Goal: Task Accomplishment & Management: Use online tool/utility

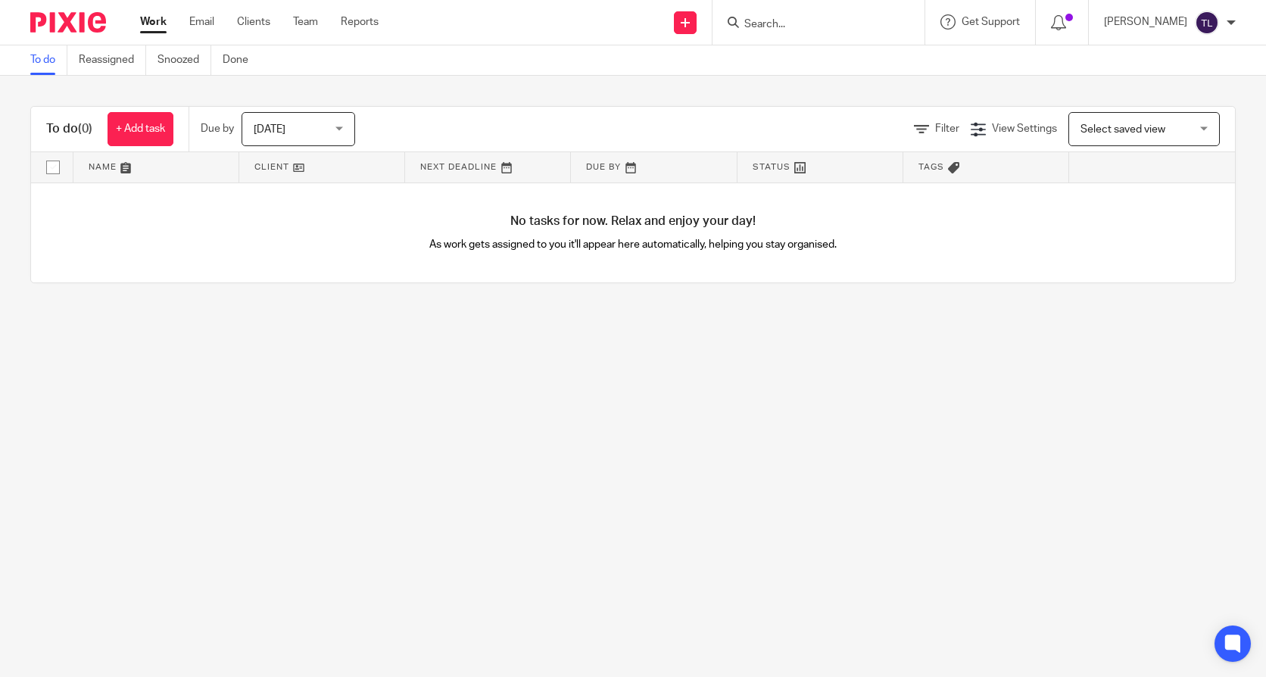
click at [775, 26] on input "Search" at bounding box center [811, 25] width 136 height 14
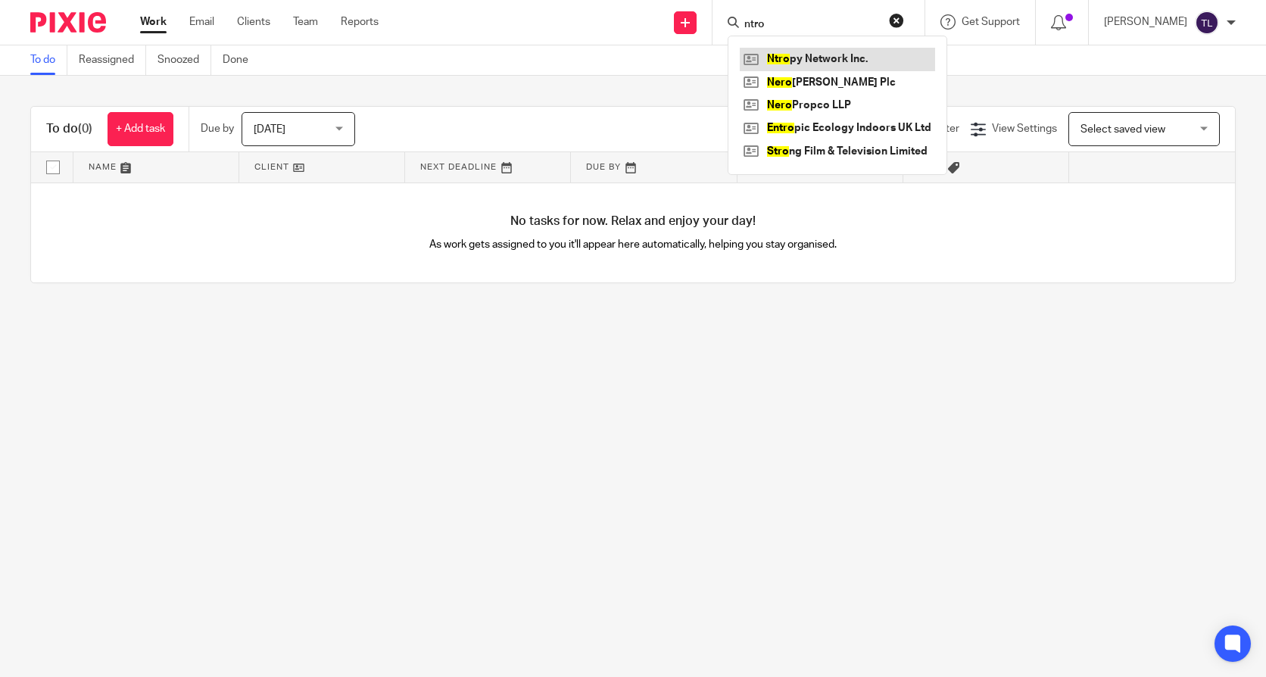
type input "ntro"
click at [784, 54] on link at bounding box center [837, 59] width 195 height 23
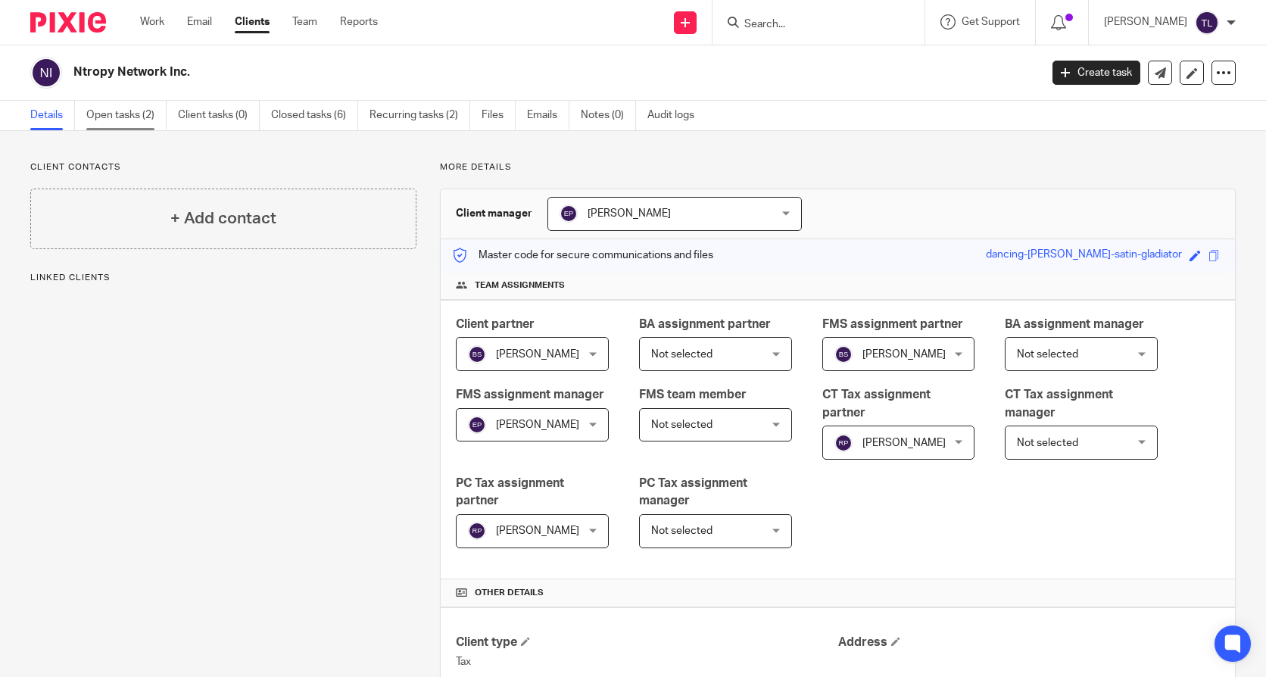
click at [117, 104] on link "Open tasks (2)" at bounding box center [126, 116] width 80 height 30
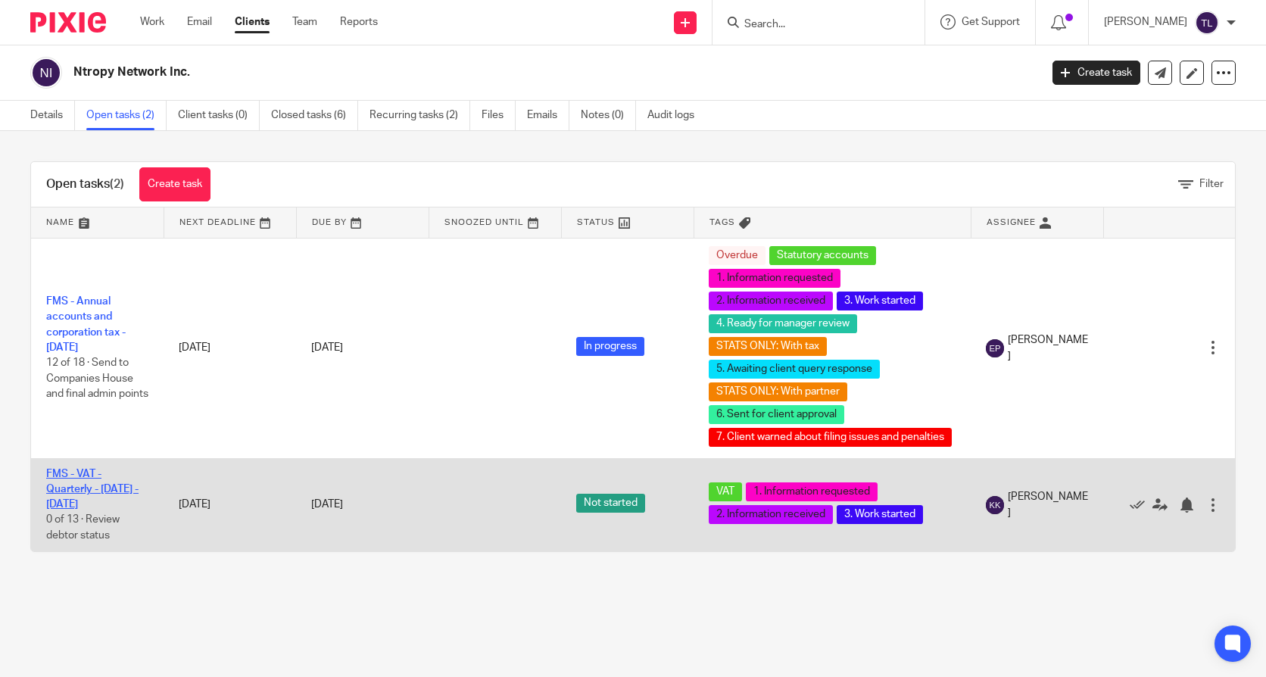
click at [89, 491] on link "FMS - VAT - Quarterly - [DATE] - [DATE]" at bounding box center [92, 490] width 92 height 42
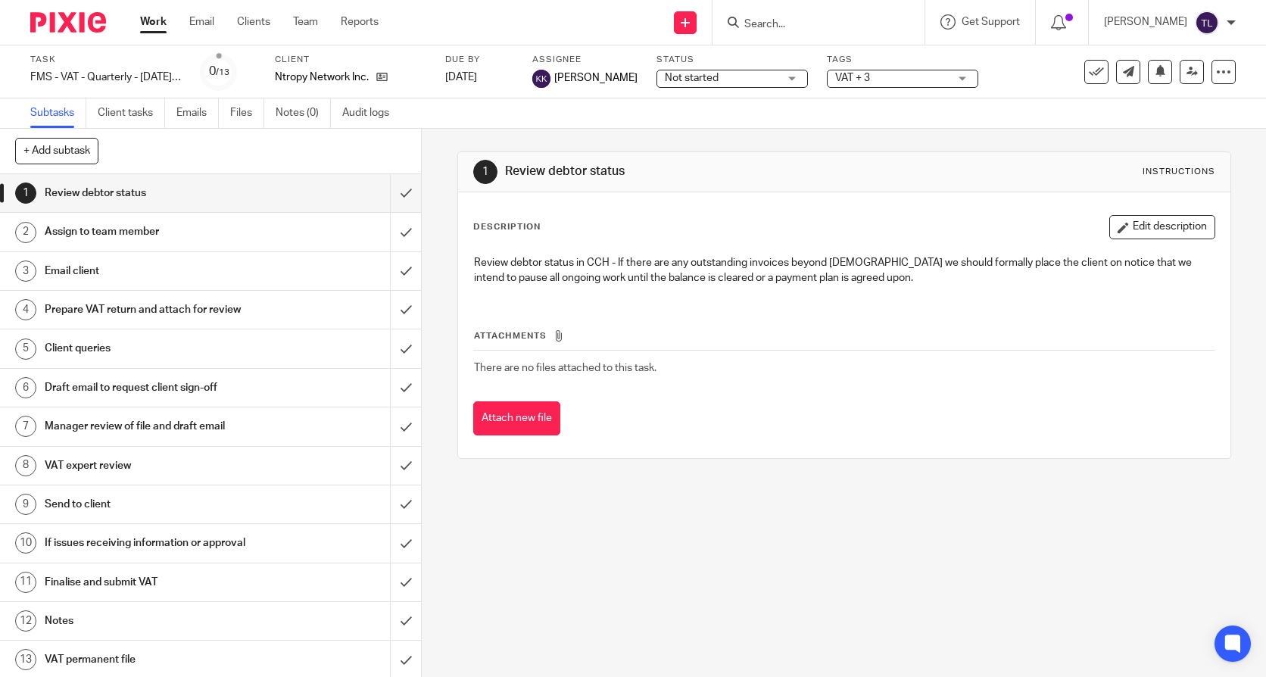
click at [782, 65] on label "Status" at bounding box center [731, 60] width 151 height 12
click at [772, 73] on div "Not started Not started" at bounding box center [731, 79] width 151 height 18
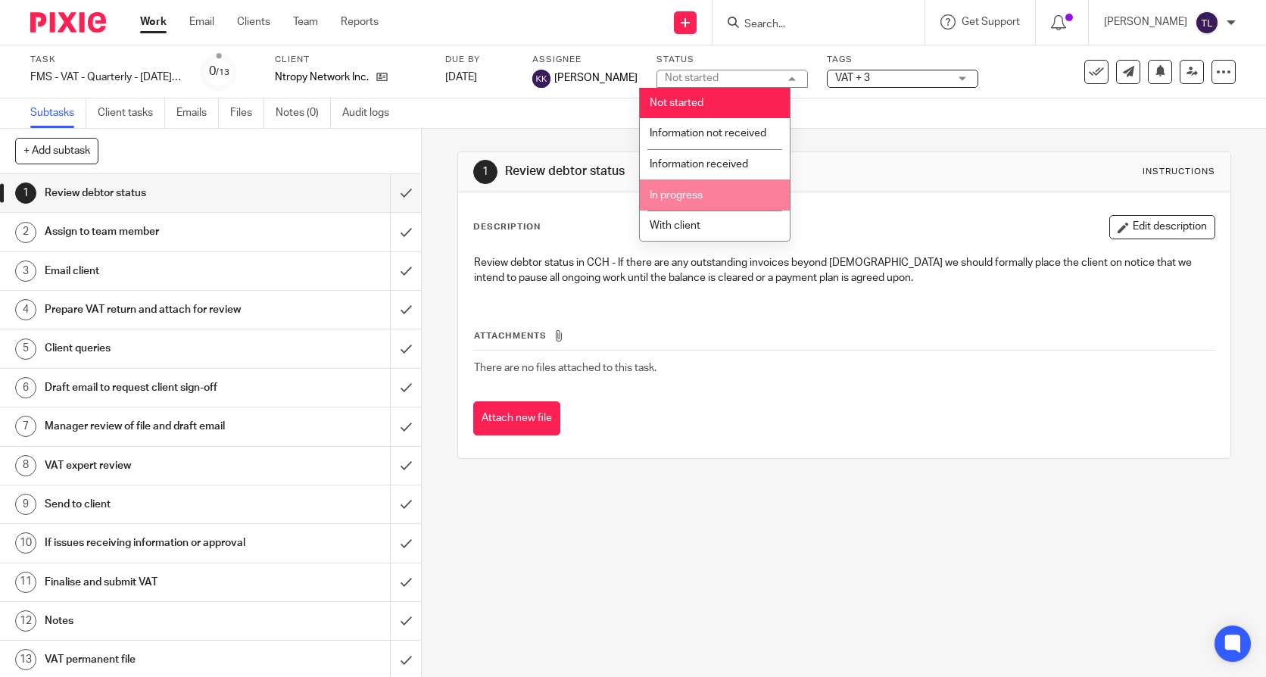
click at [734, 199] on li "In progress" at bounding box center [715, 194] width 150 height 31
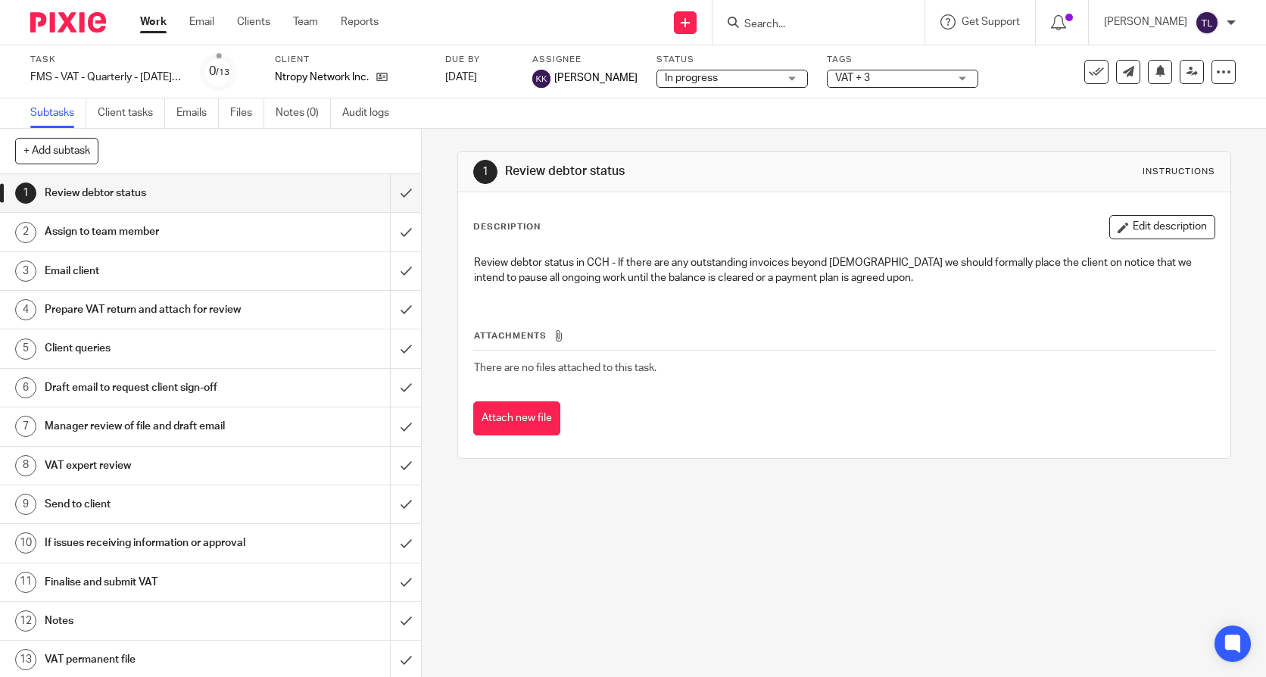
click at [853, 76] on span "VAT + 3" at bounding box center [892, 78] width 114 height 16
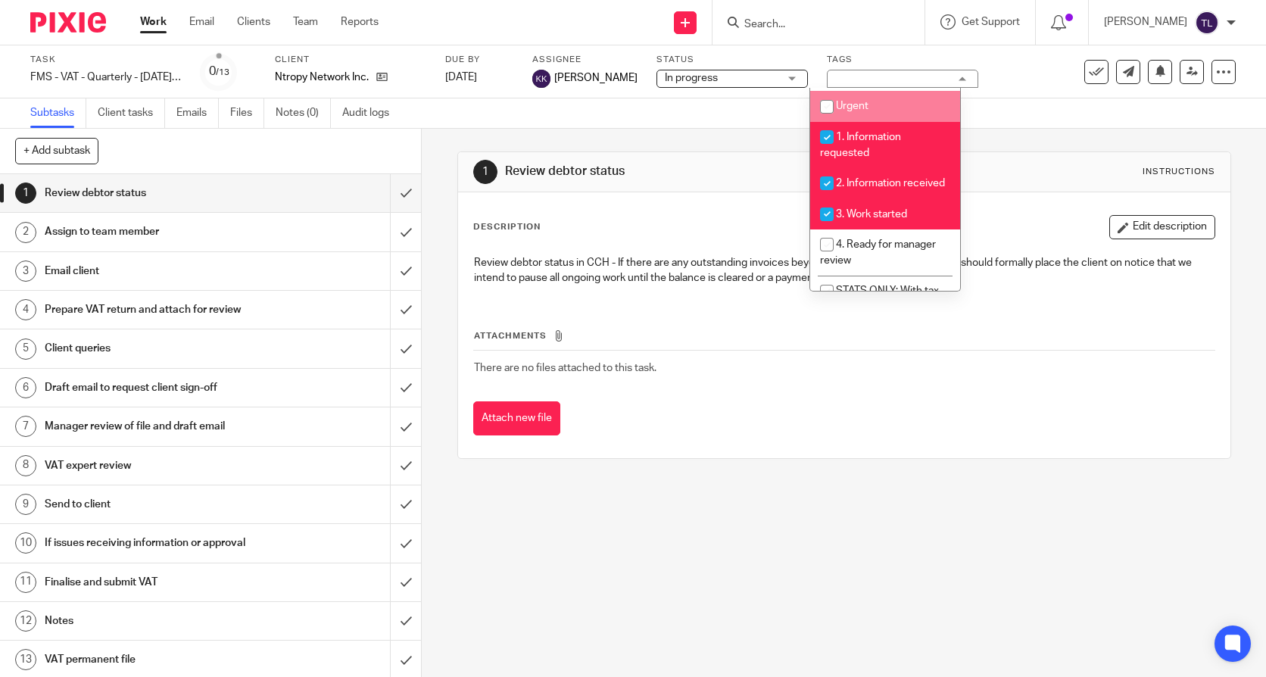
scroll to position [303, 0]
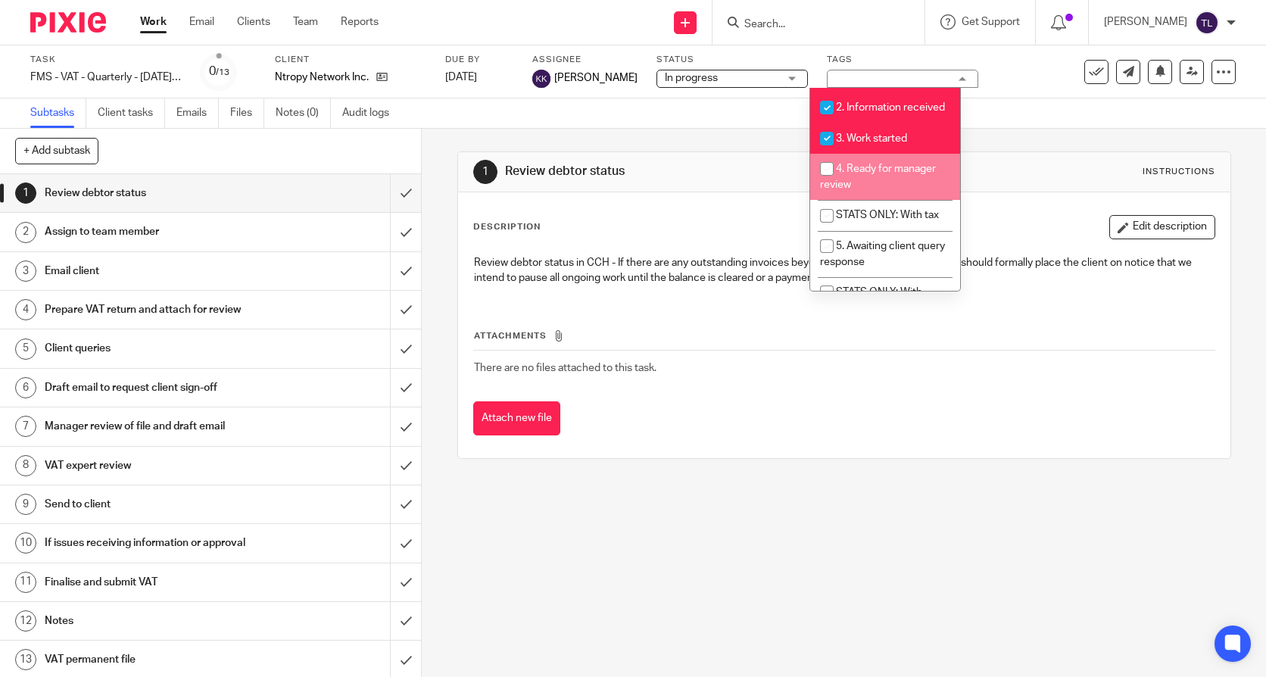
click at [458, 186] on div "1 Review debtor status Instructions" at bounding box center [844, 172] width 772 height 40
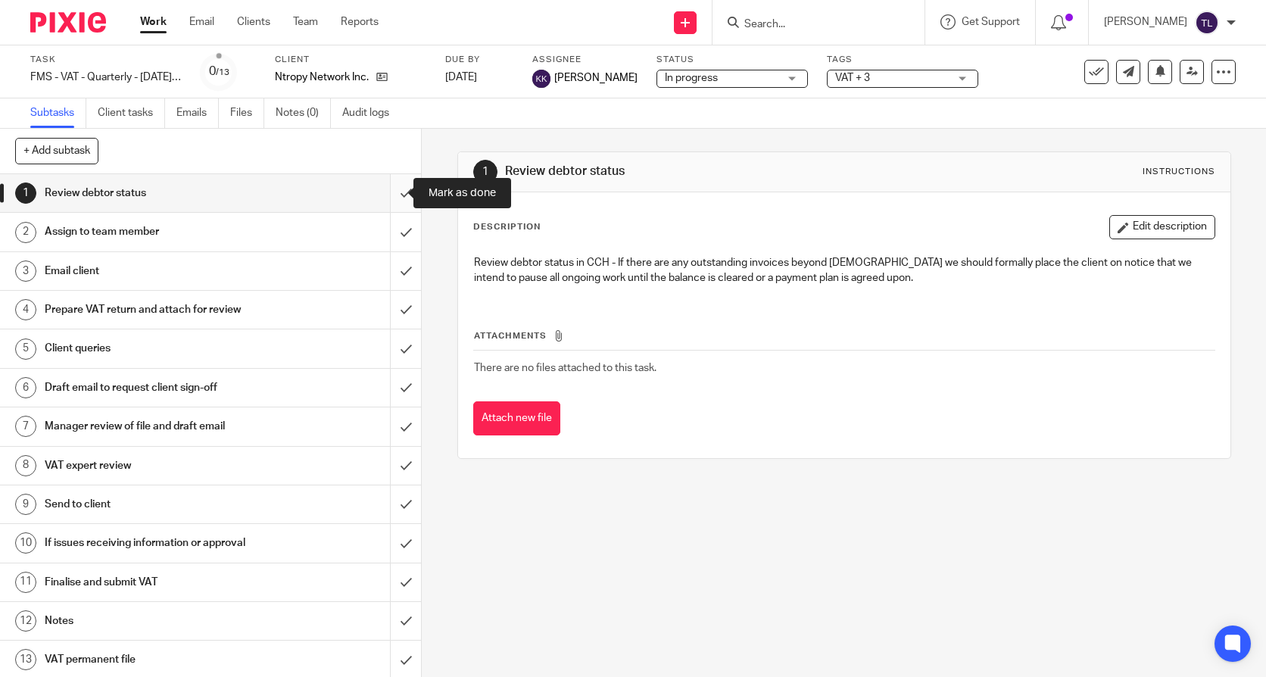
click at [400, 192] on input "submit" at bounding box center [210, 193] width 421 height 38
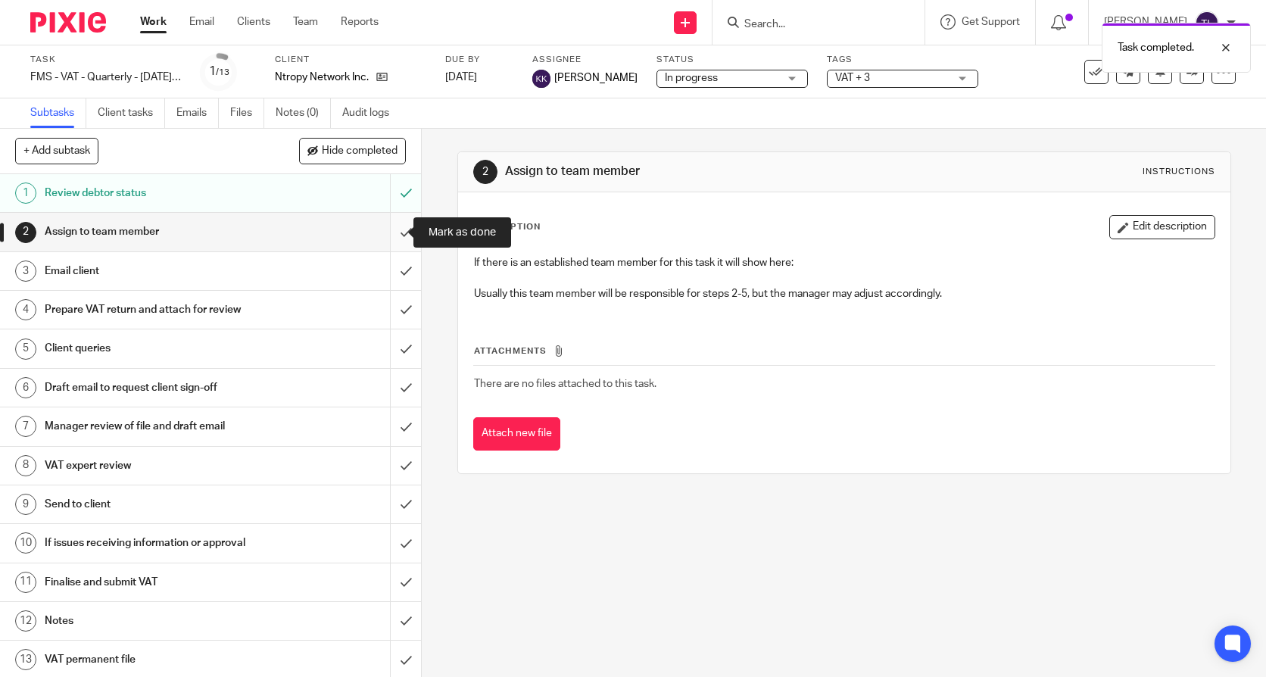
click at [391, 228] on input "submit" at bounding box center [210, 232] width 421 height 38
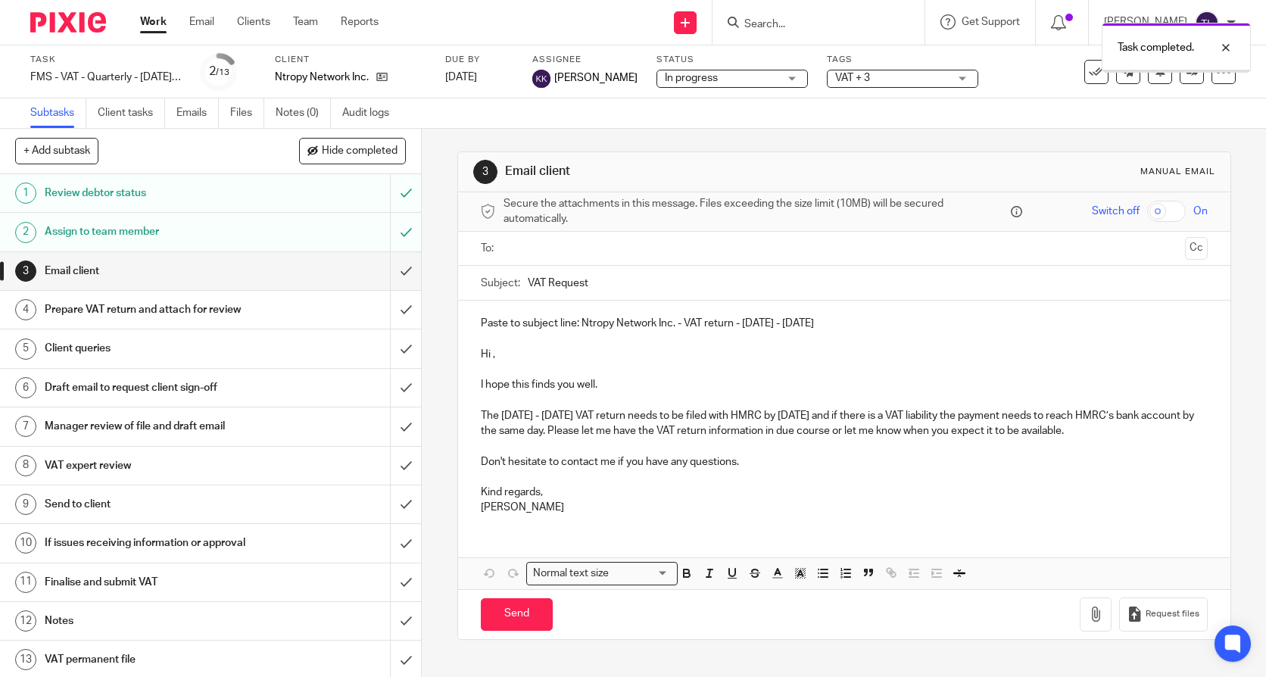
click at [392, 273] on input "submit" at bounding box center [210, 271] width 421 height 38
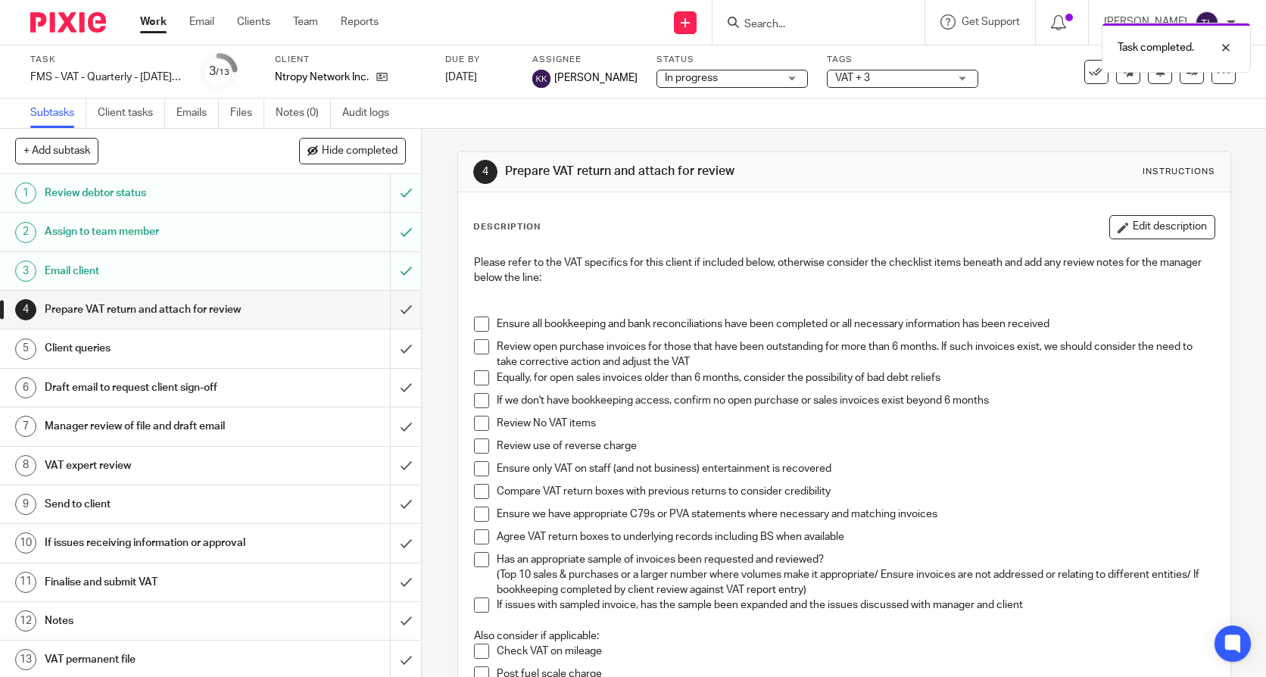
scroll to position [76, 0]
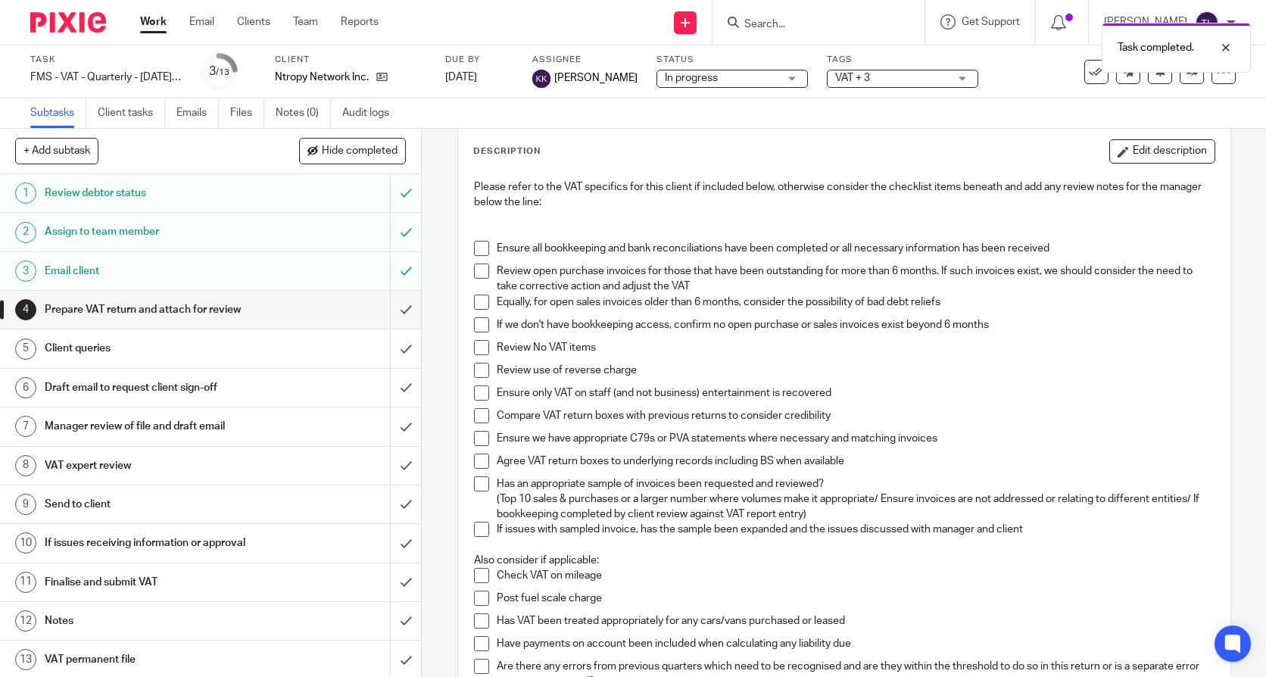
click at [485, 247] on li "Ensure all bookkeeping and bank reconciliations have been completed or all nece…" at bounding box center [844, 252] width 741 height 23
click at [479, 247] on span at bounding box center [481, 248] width 15 height 15
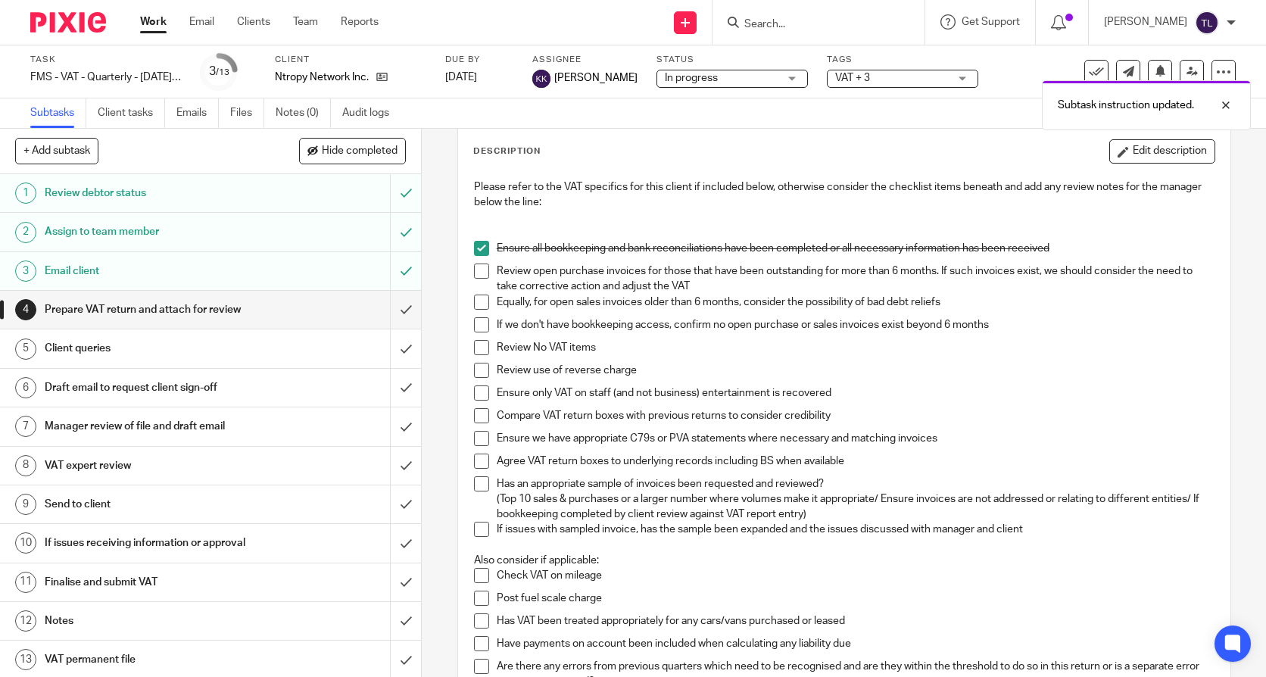
click at [478, 270] on span at bounding box center [481, 270] width 15 height 15
click at [480, 301] on span at bounding box center [481, 302] width 15 height 15
click at [475, 322] on span at bounding box center [481, 324] width 15 height 15
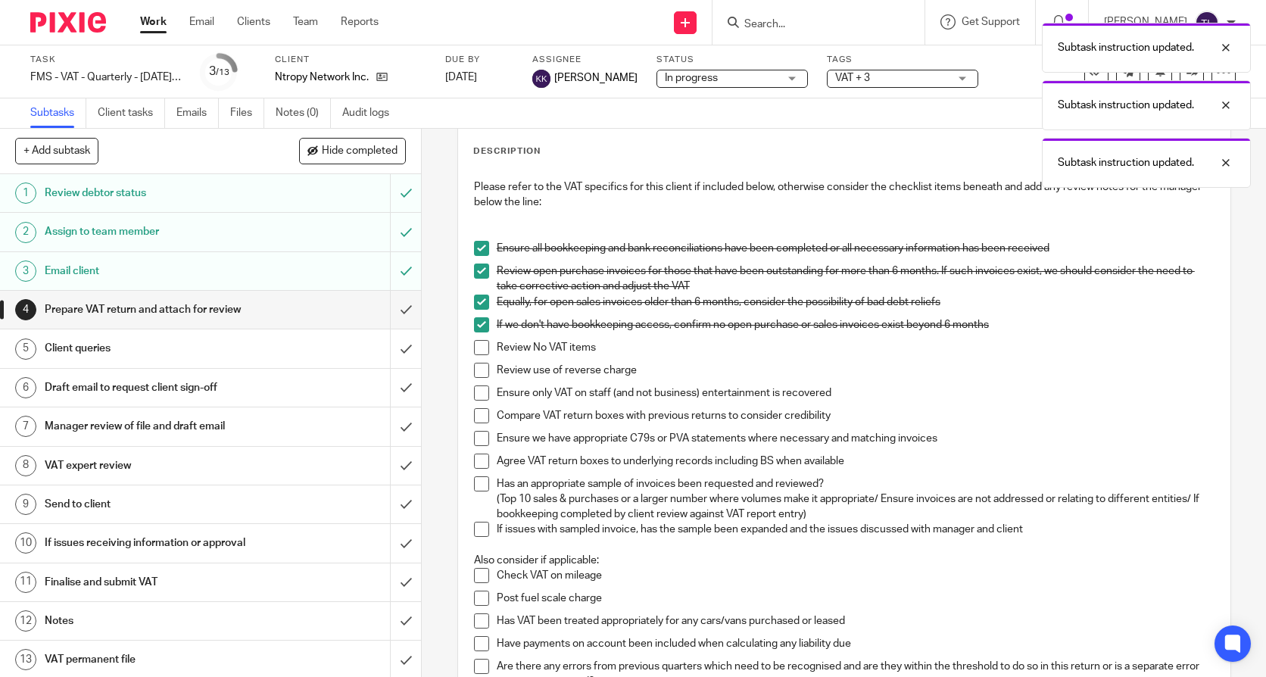
click at [475, 322] on span at bounding box center [481, 324] width 15 height 15
click at [474, 348] on span at bounding box center [481, 347] width 15 height 15
click at [474, 370] on span at bounding box center [481, 370] width 15 height 15
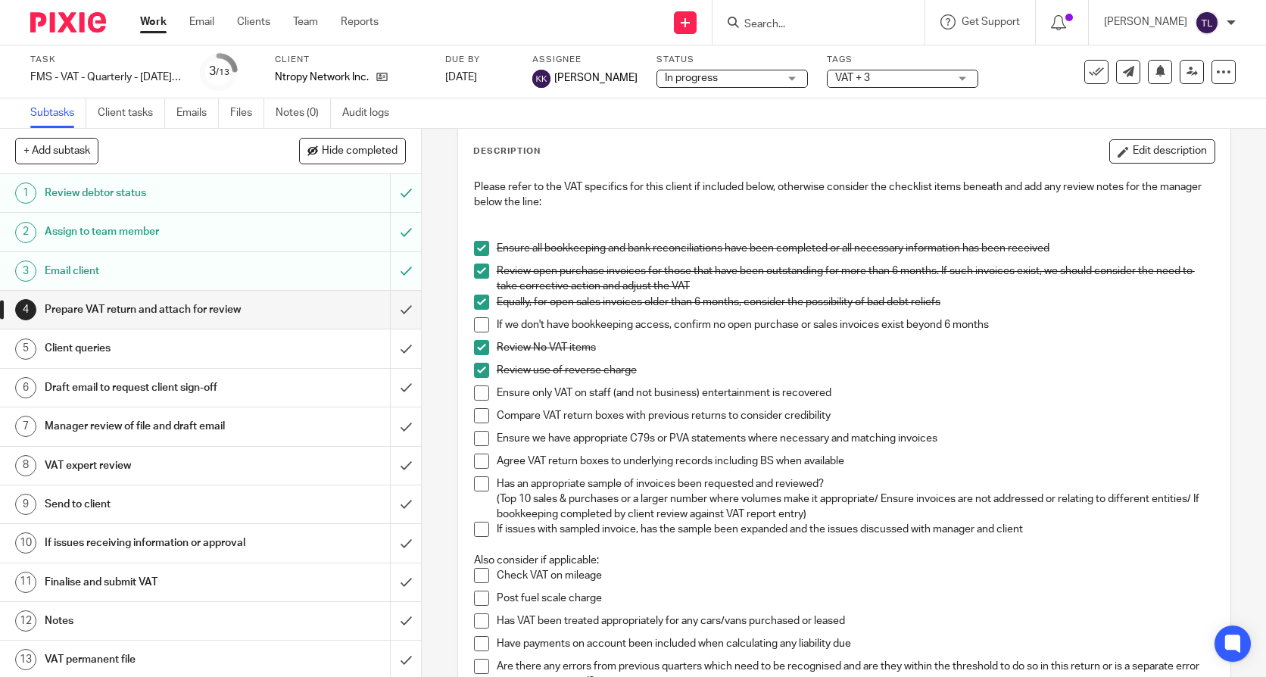
click at [479, 394] on span at bounding box center [481, 392] width 15 height 15
click at [482, 418] on span at bounding box center [481, 415] width 15 height 15
click at [477, 462] on span at bounding box center [481, 461] width 15 height 15
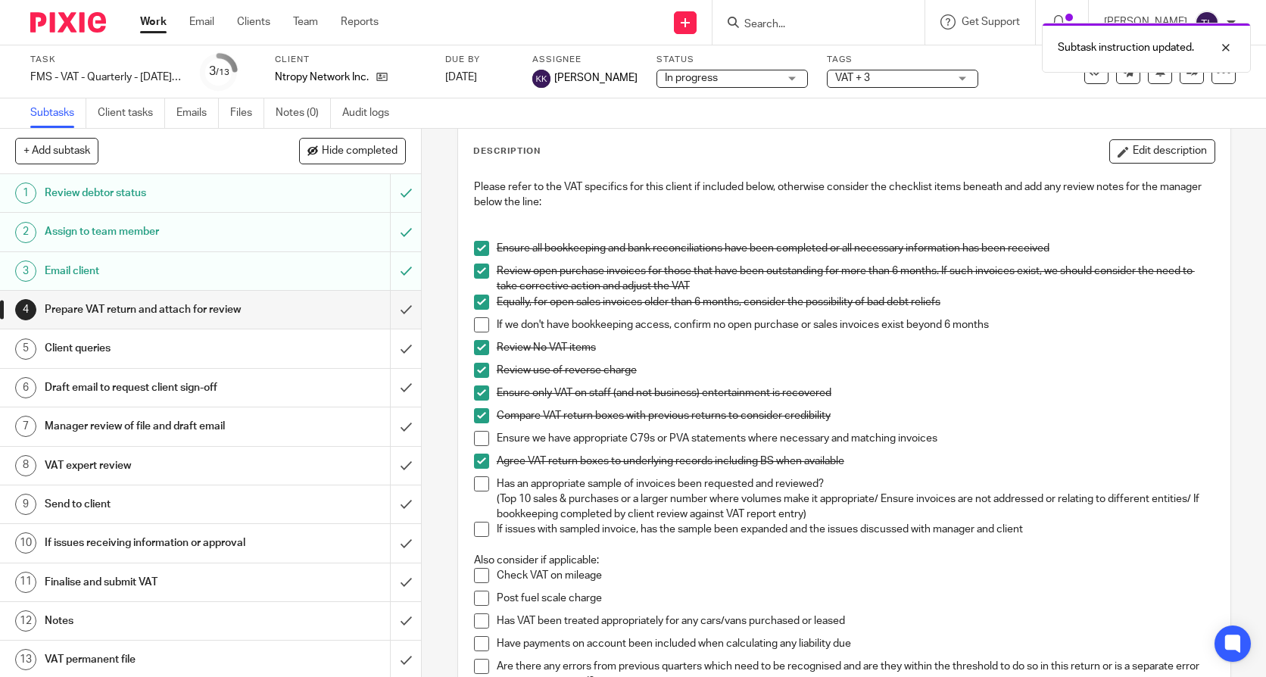
click at [477, 482] on span at bounding box center [481, 483] width 15 height 15
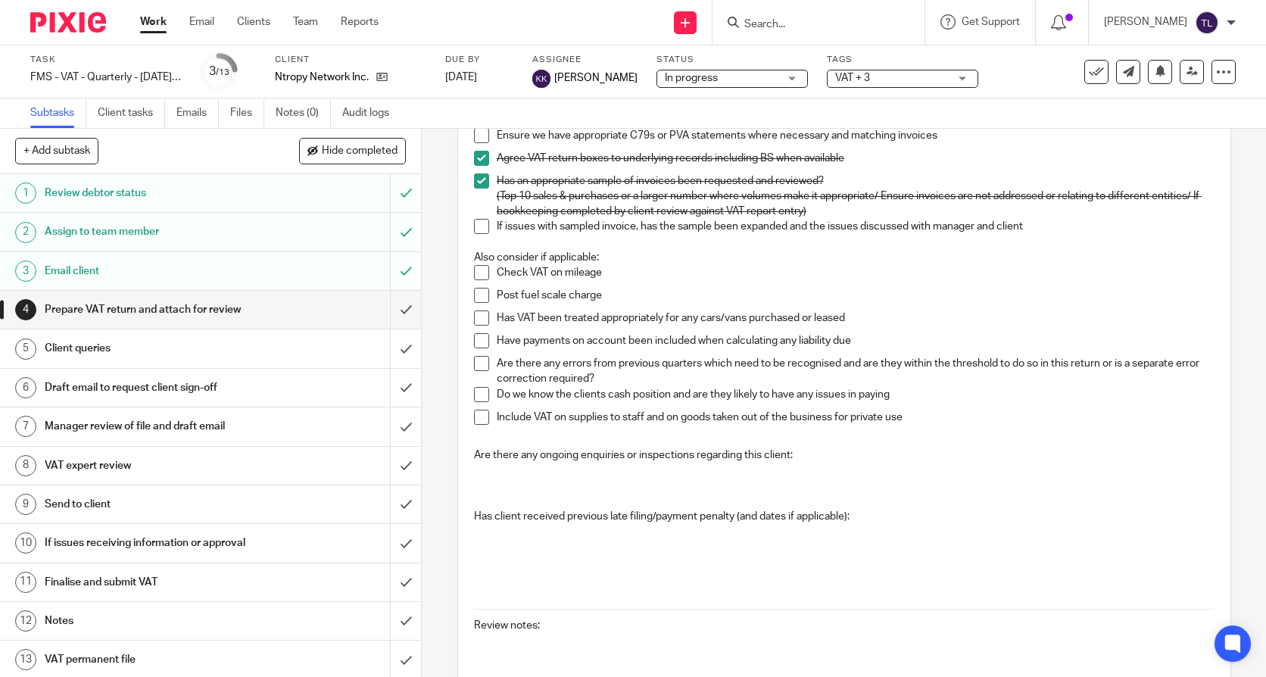
scroll to position [530, 0]
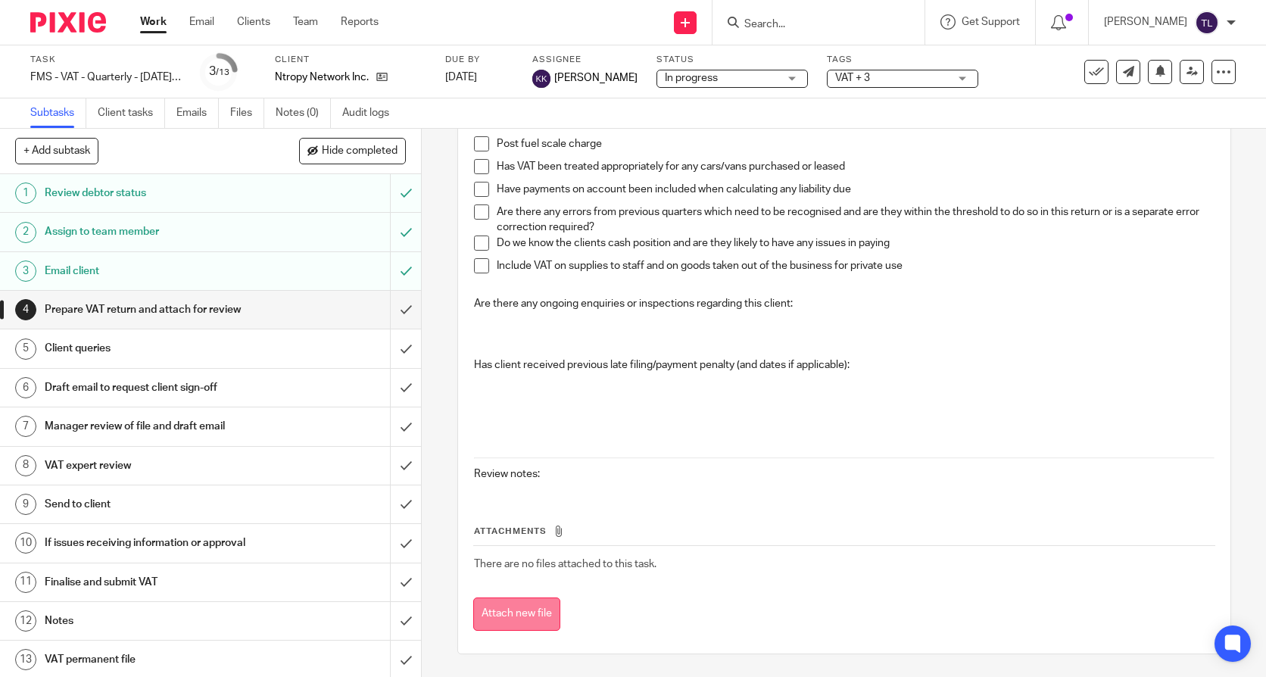
click at [519, 615] on button "Attach new file" at bounding box center [516, 614] width 87 height 34
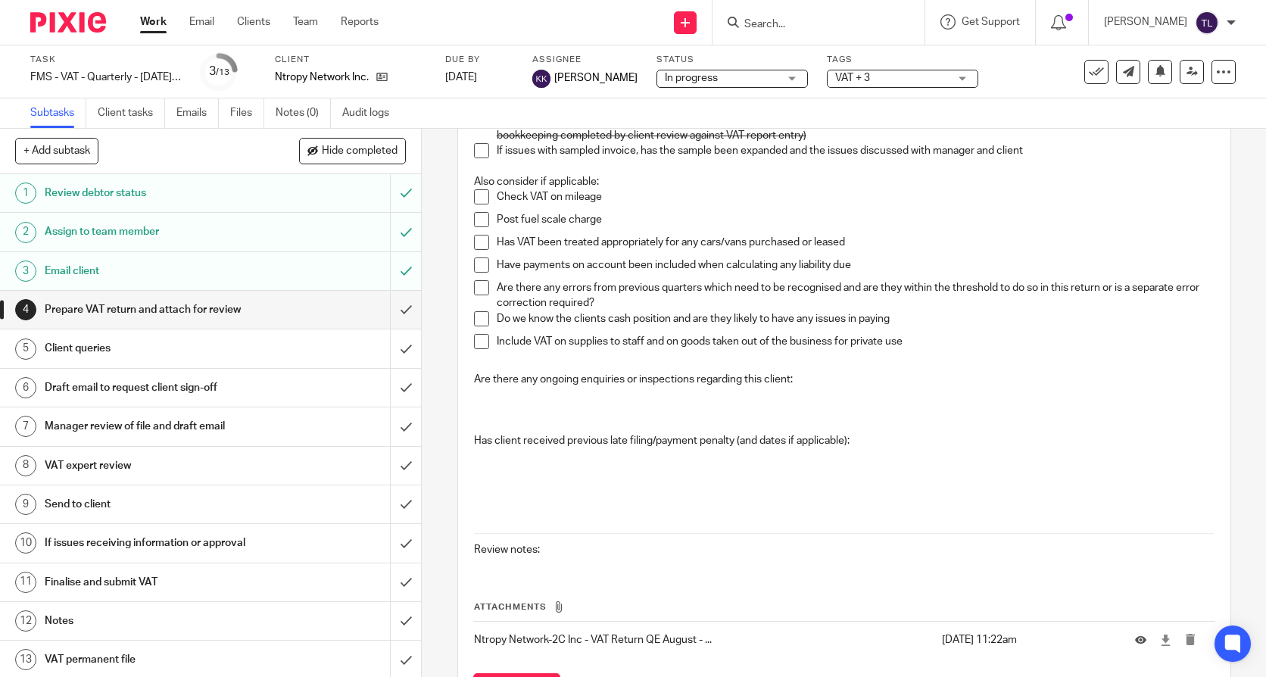
scroll to position [530, 0]
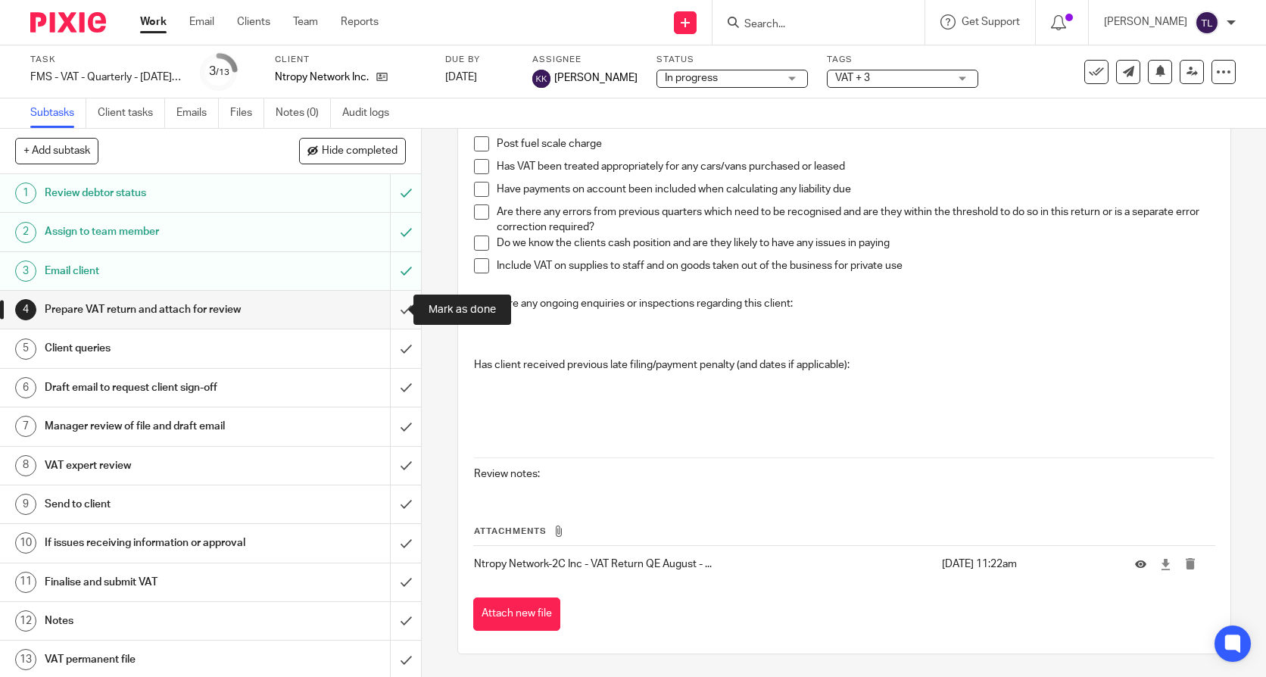
click at [387, 312] on input "submit" at bounding box center [210, 310] width 421 height 38
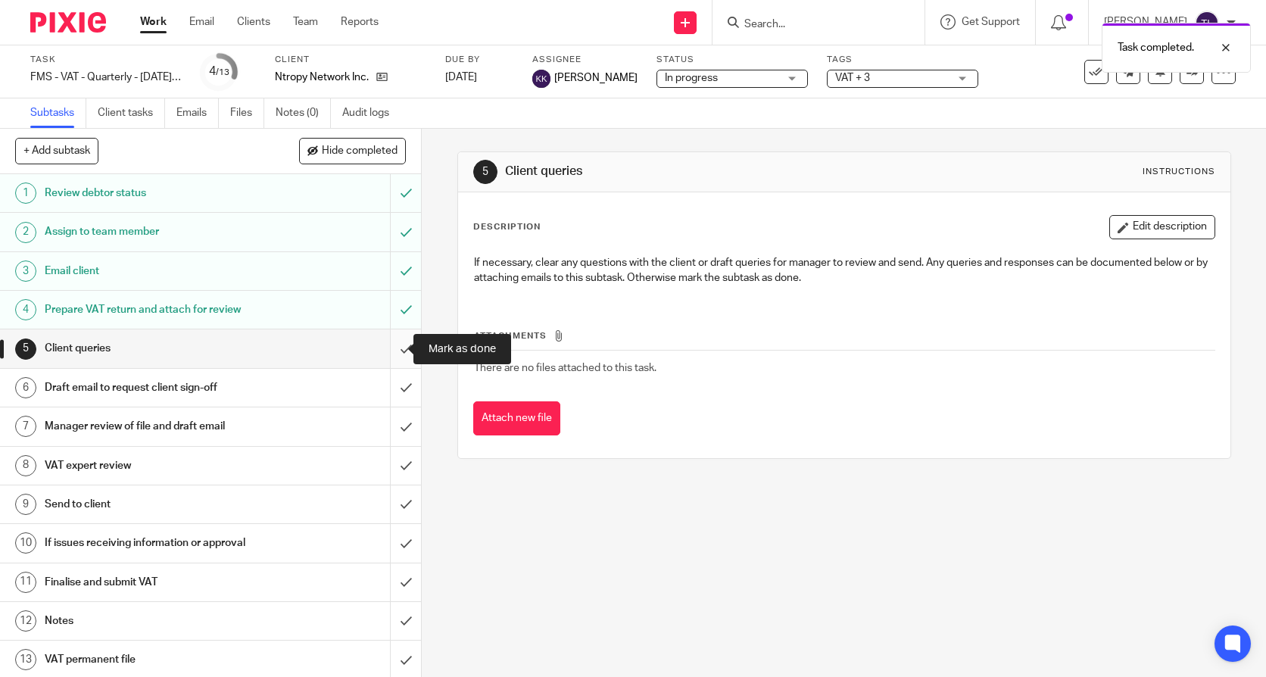
click at [390, 351] on input "submit" at bounding box center [210, 348] width 421 height 38
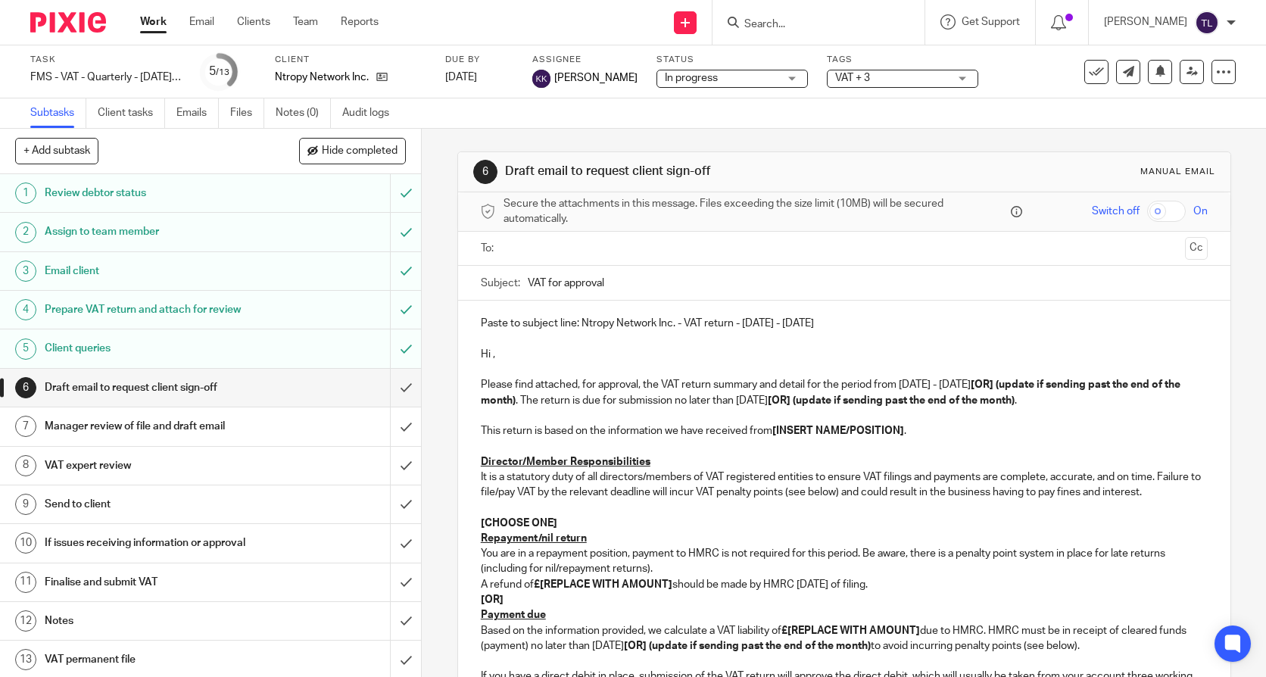
click at [494, 355] on p "Hi ," at bounding box center [844, 354] width 727 height 15
click at [488, 356] on p "Hi ," at bounding box center [844, 354] width 727 height 15
click at [522, 395] on strong "[OR] (update if sending past the end of the month)" at bounding box center [832, 392] width 702 height 26
click at [1008, 380] on strong "[OR] (update if sending past the end of the month)" at bounding box center [832, 392] width 702 height 26
drag, startPoint x: 996, startPoint y: 382, endPoint x: 544, endPoint y: 405, distance: 451.9
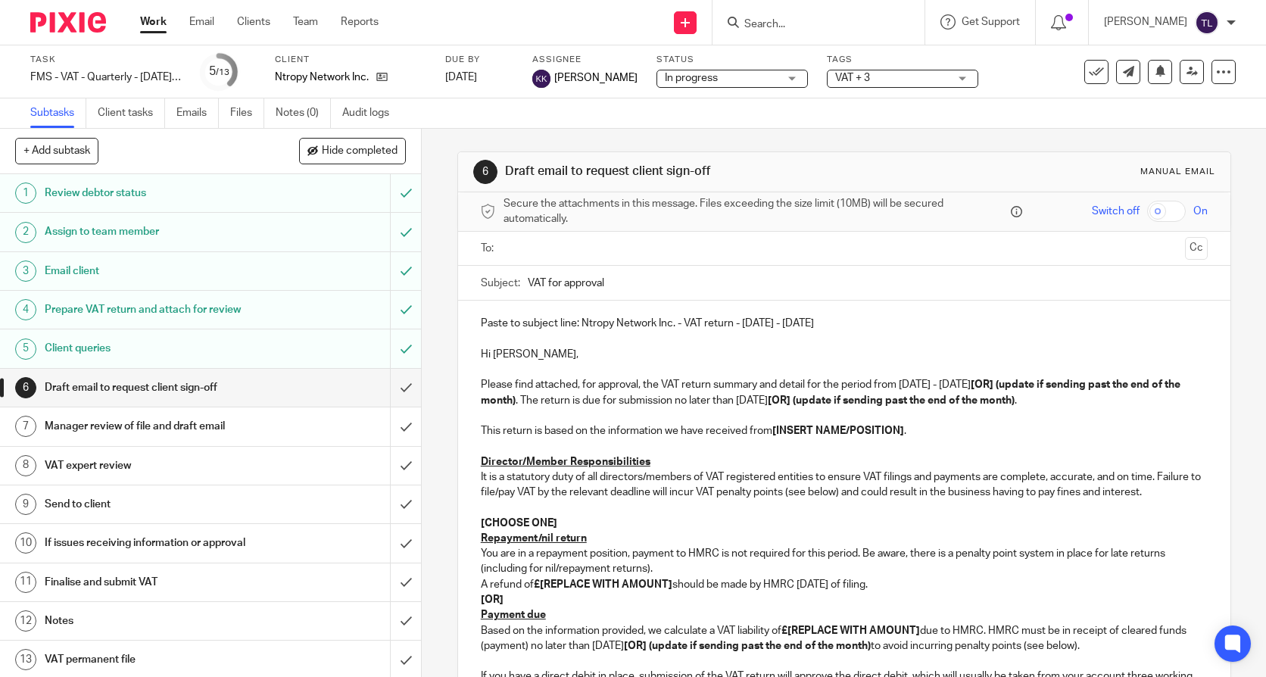
click at [544, 405] on strong "[OR] (update if sending past the end of the month)" at bounding box center [832, 392] width 702 height 26
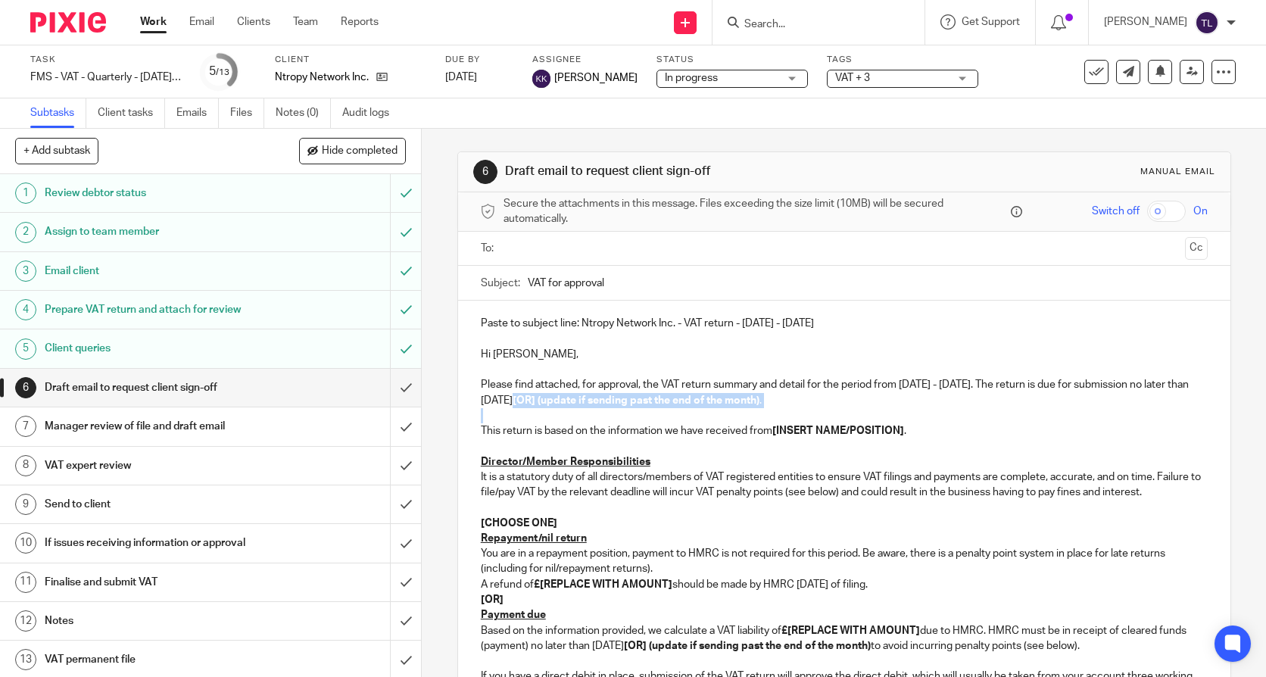
drag, startPoint x: 582, startPoint y: 399, endPoint x: 603, endPoint y: 430, distance: 37.6
click at [603, 430] on div "Paste to subject line: Ntropy Network Inc. - VAT return - June - August, 2025 H…" at bounding box center [844, 636] width 772 height 671
drag, startPoint x: 772, startPoint y: 432, endPoint x: 900, endPoint y: 432, distance: 128.0
click at [900, 432] on strong "[INSERT NAME/POSITION]" at bounding box center [838, 431] width 132 height 11
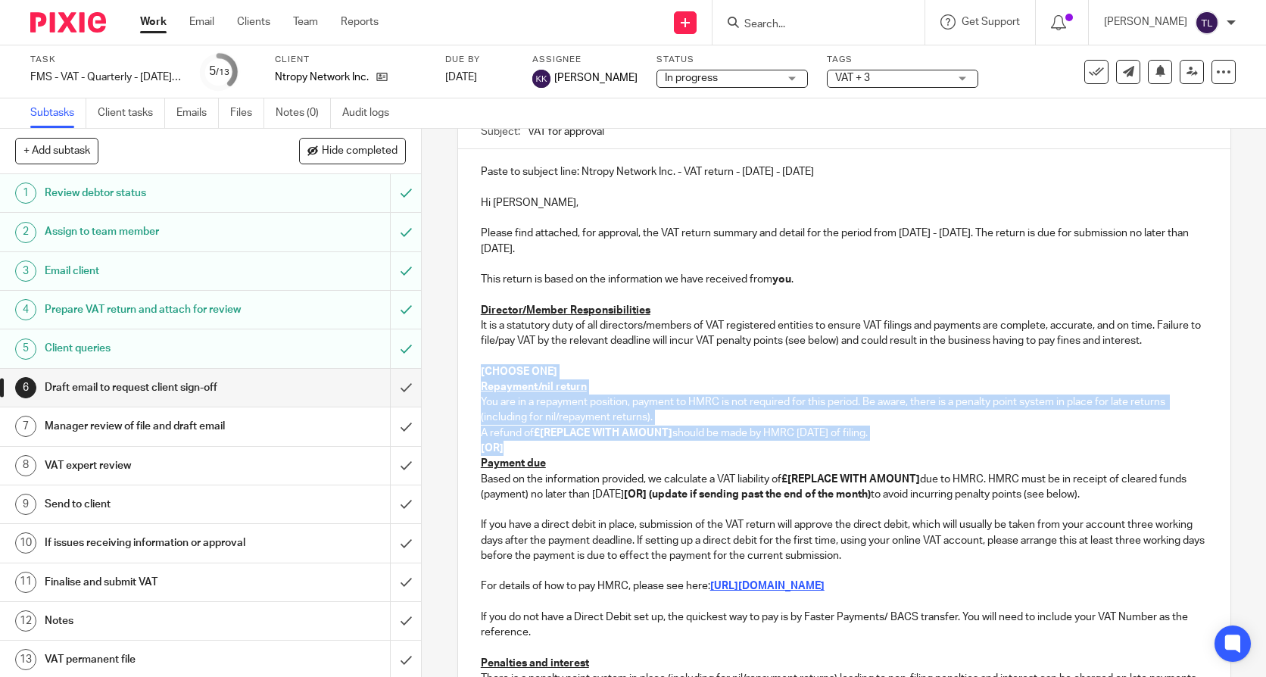
drag, startPoint x: 475, startPoint y: 384, endPoint x: 516, endPoint y: 464, distance: 90.1
click at [516, 466] on div "Paste to subject line: Ntropy Network Inc. - VAT return - June - August, 2025 H…" at bounding box center [844, 484] width 772 height 671
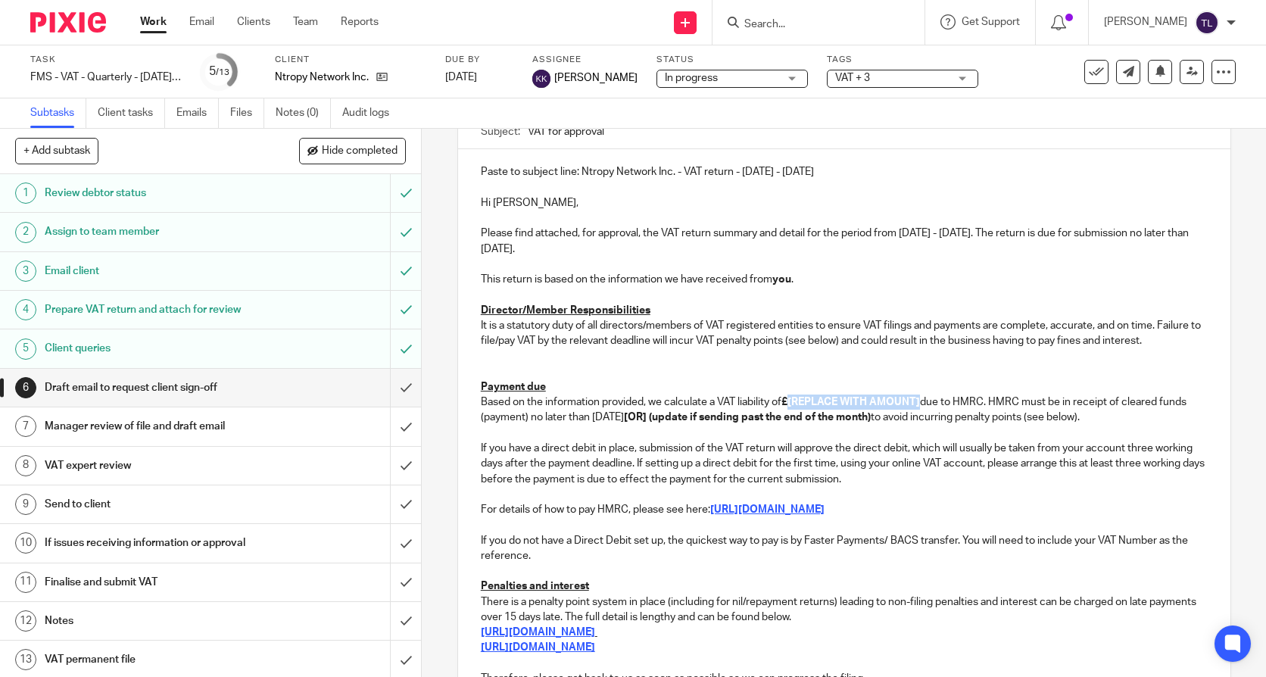
drag, startPoint x: 788, startPoint y: 419, endPoint x: 920, endPoint y: 419, distance: 131.8
click at [920, 407] on strong "£[REPLACE WITH AMOUNT]" at bounding box center [850, 402] width 139 height 11
drag, startPoint x: 581, startPoint y: 432, endPoint x: 828, endPoint y: 435, distance: 247.6
click at [828, 426] on p "Based on the information provided, we calculate a VAT liability of £6,280.14 du…" at bounding box center [844, 409] width 727 height 31
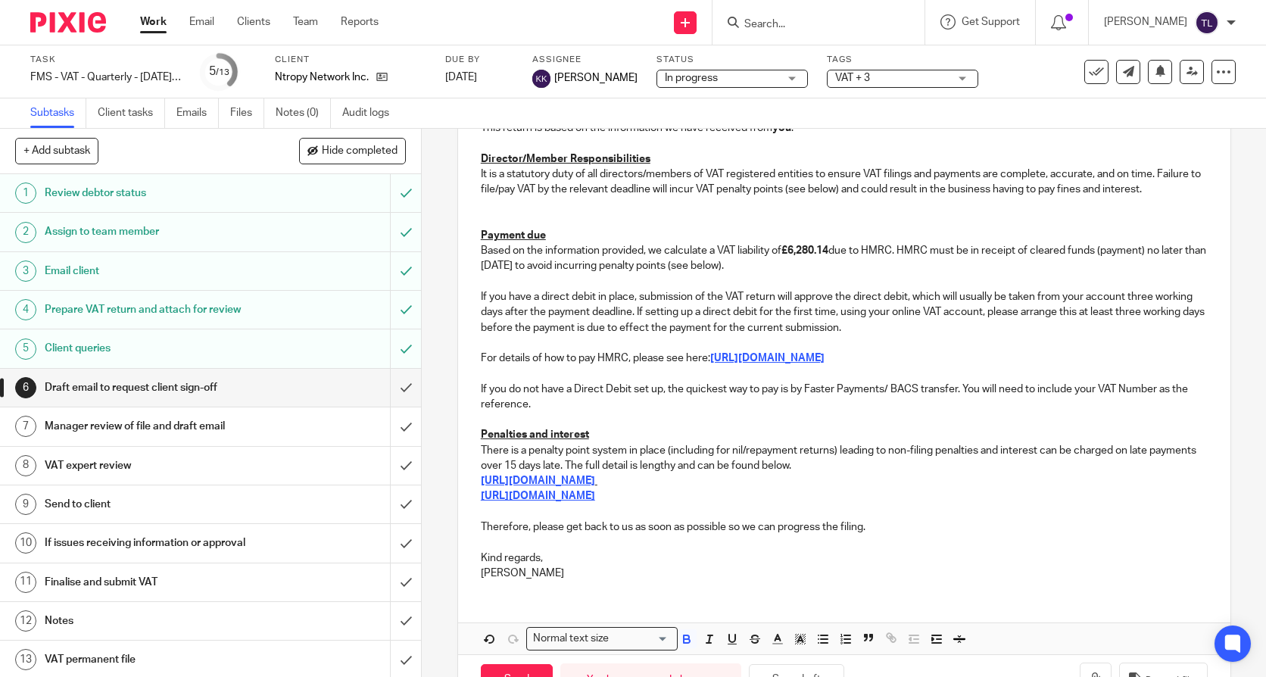
scroll to position [370, 0]
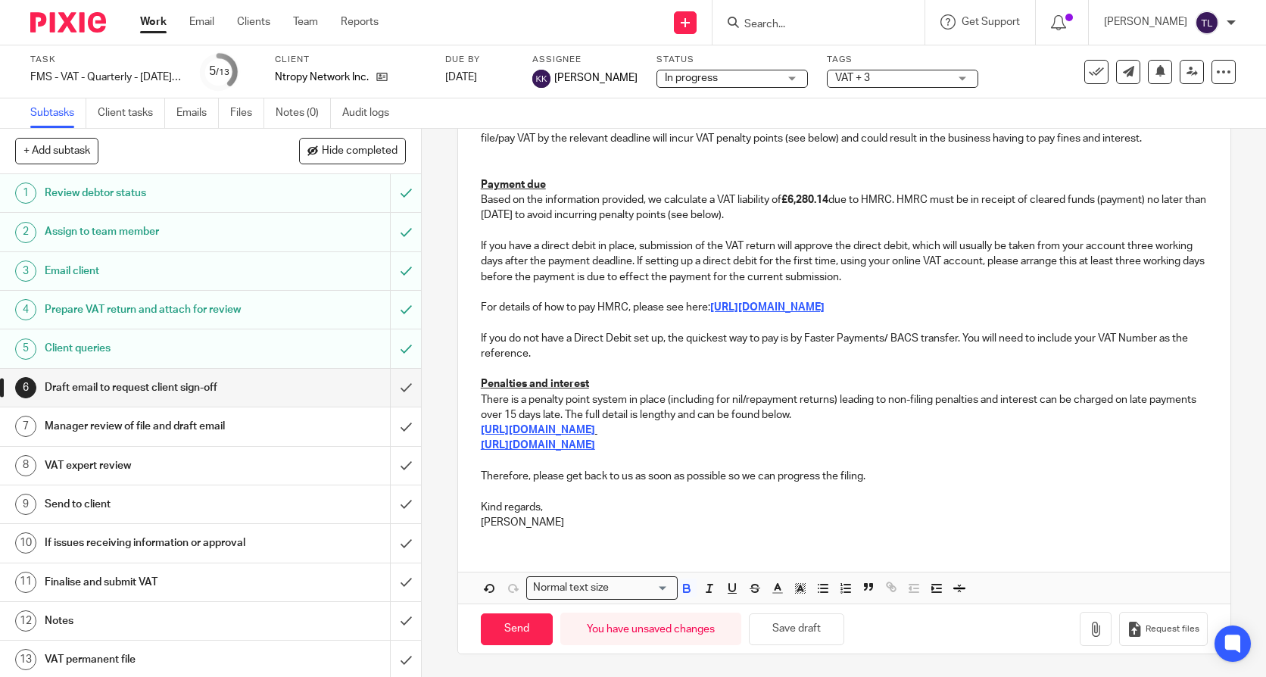
click at [569, 510] on p "Kind regards," at bounding box center [844, 507] width 727 height 15
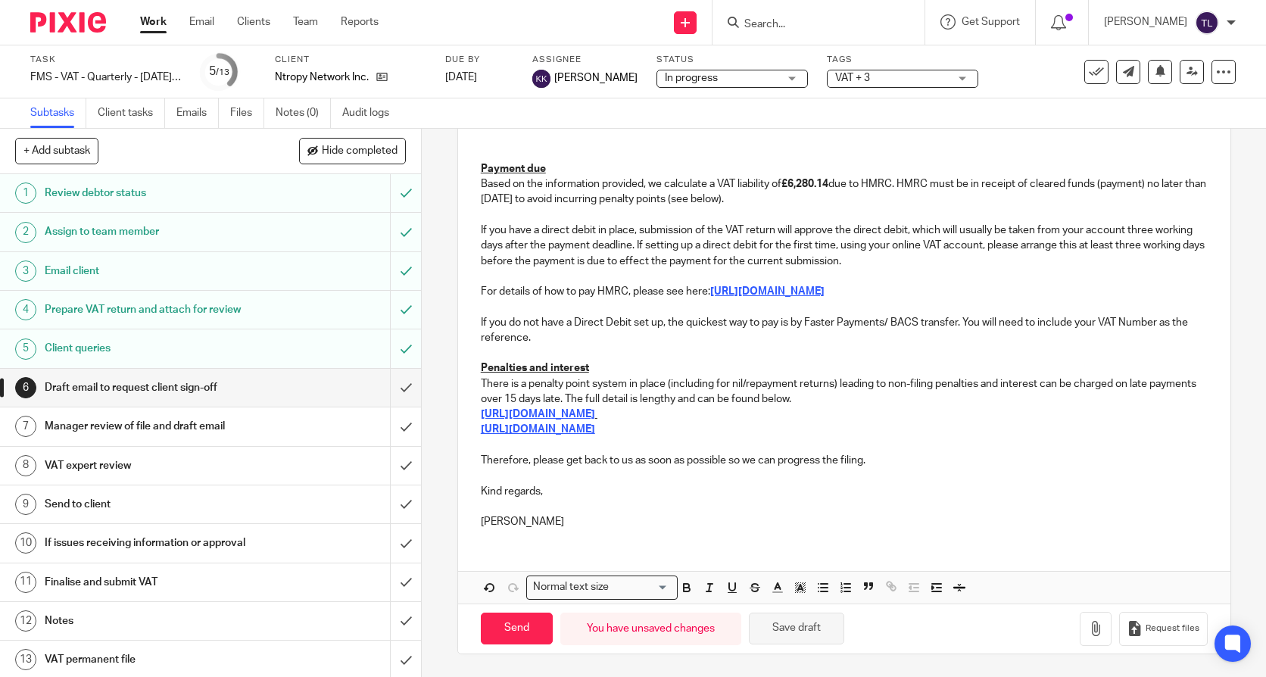
click at [802, 642] on button "Save draft" at bounding box center [796, 629] width 95 height 33
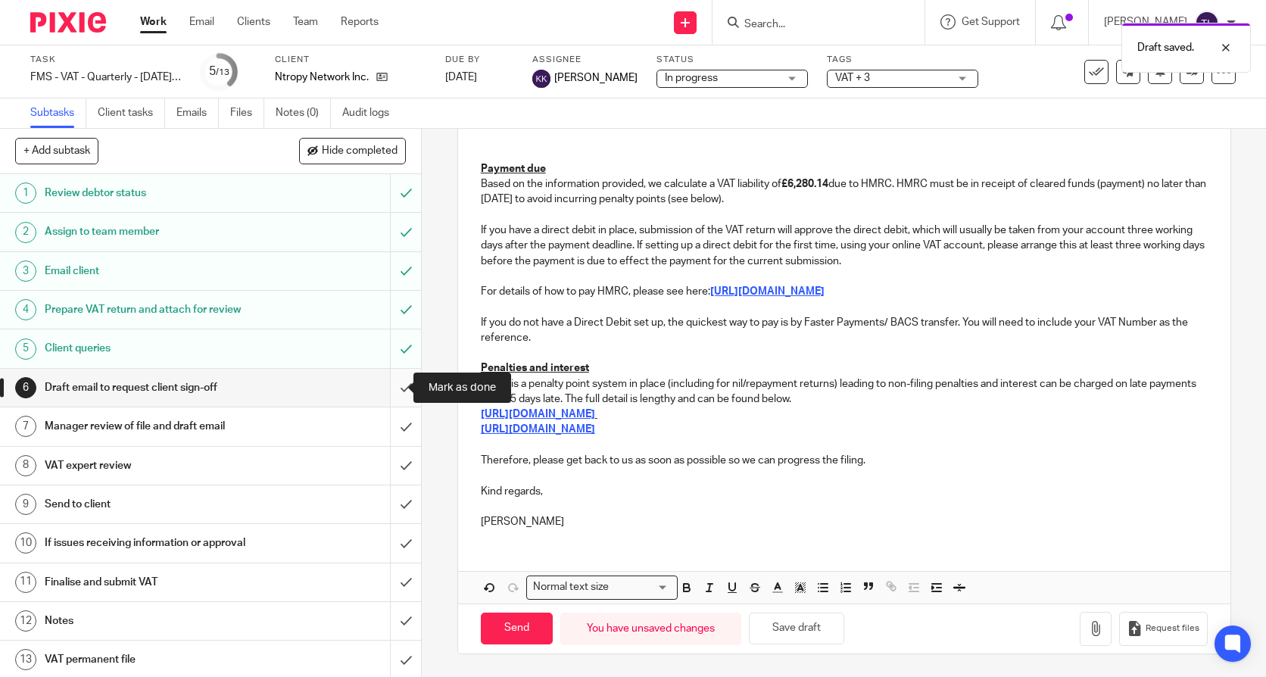
click at [395, 381] on input "submit" at bounding box center [210, 388] width 421 height 38
